Goal: Browse casually: Explore the website without a specific task or goal

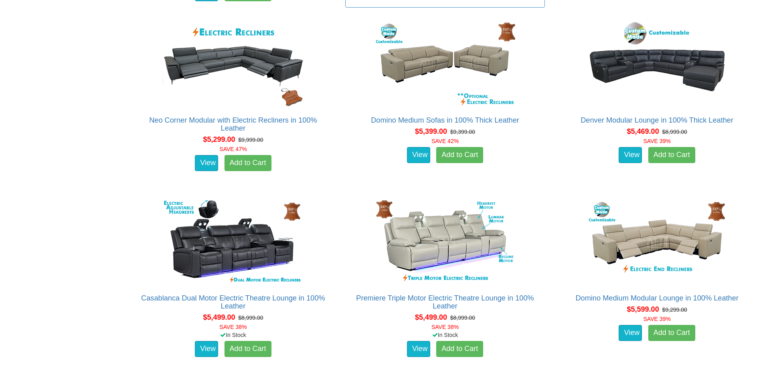
scroll to position [6492, 0]
click at [417, 351] on link "View" at bounding box center [418, 349] width 23 height 16
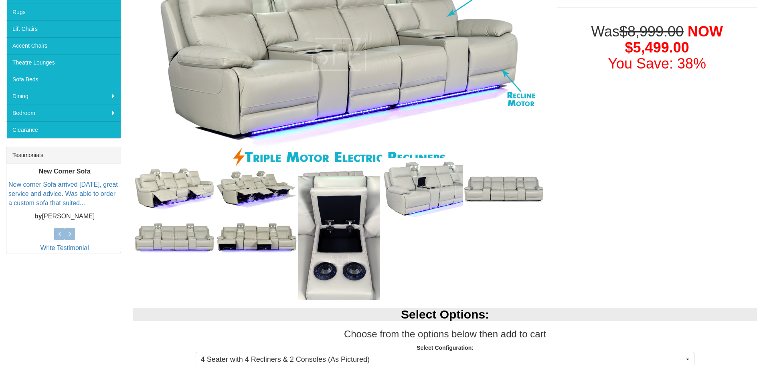
scroll to position [200, 0]
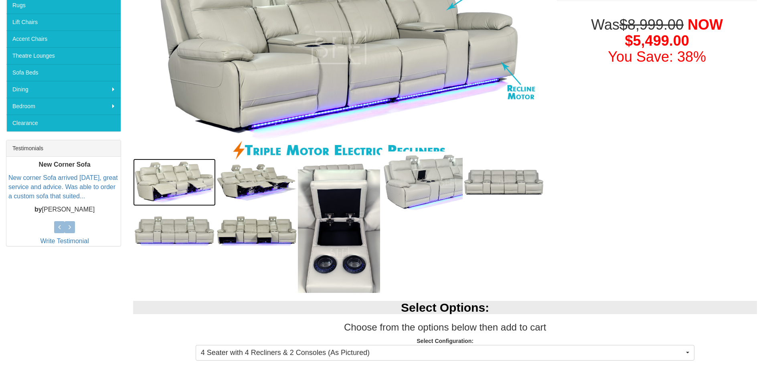
click at [175, 183] on img at bounding box center [174, 182] width 82 height 47
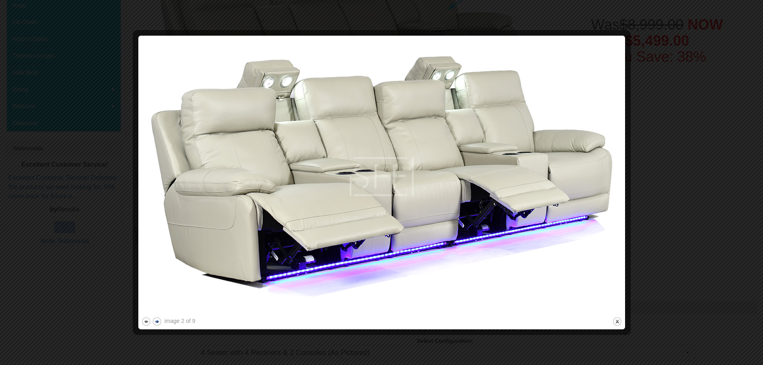
click at [157, 321] on button "next" at bounding box center [157, 322] width 10 height 10
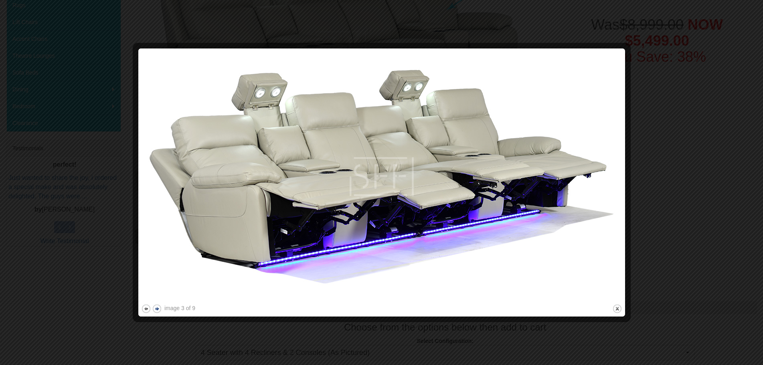
click at [157, 321] on div at bounding box center [381, 318] width 481 height 8
click at [158, 310] on button "next" at bounding box center [157, 309] width 10 height 10
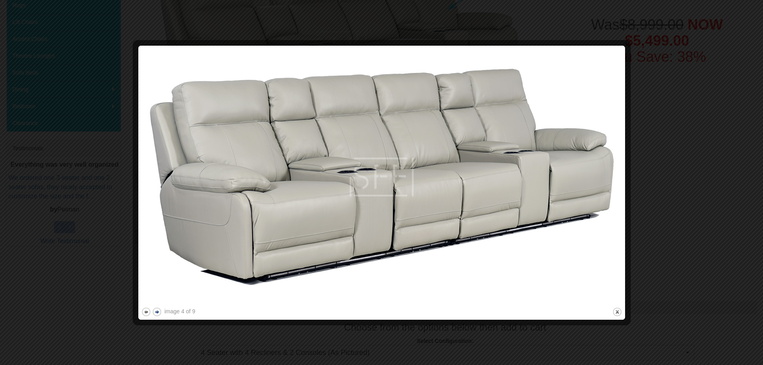
click at [158, 310] on button "next" at bounding box center [157, 312] width 10 height 10
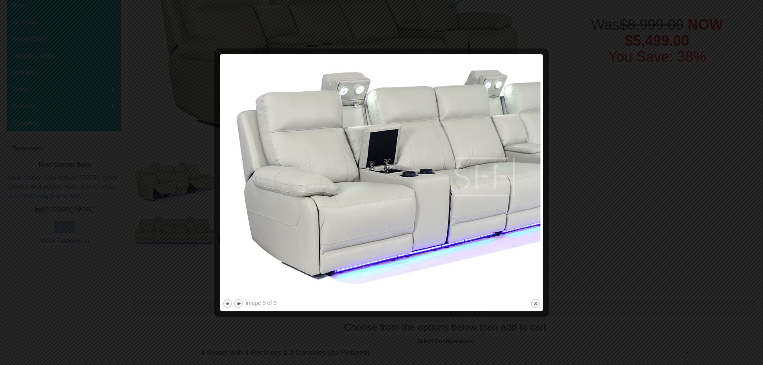
click at [238, 303] on button "next" at bounding box center [238, 304] width 10 height 10
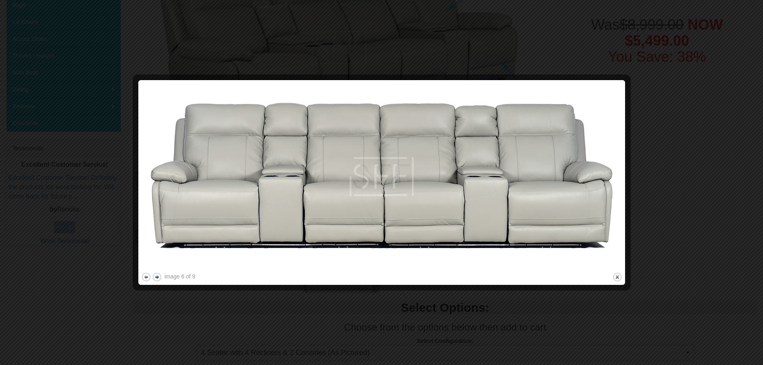
click at [156, 279] on button "next" at bounding box center [157, 277] width 10 height 10
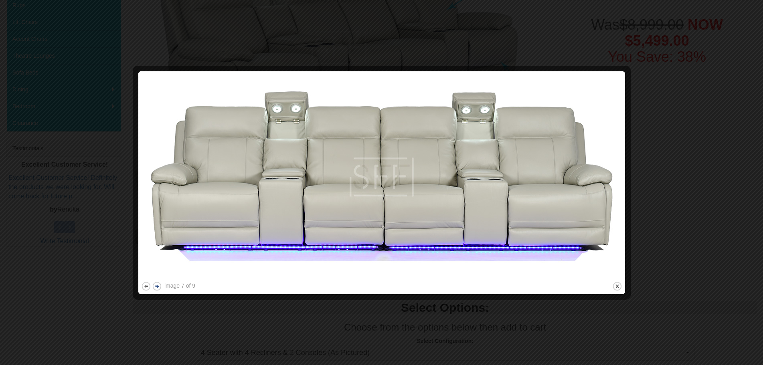
click at [153, 287] on button "next" at bounding box center [157, 286] width 10 height 10
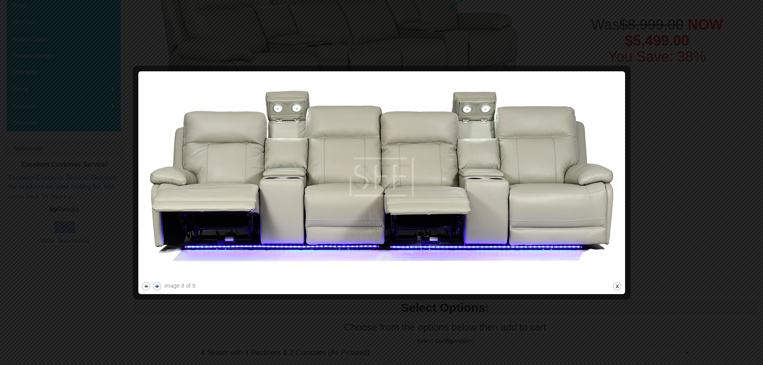
click at [153, 287] on button "next" at bounding box center [157, 286] width 10 height 10
